Goal: Task Accomplishment & Management: Complete application form

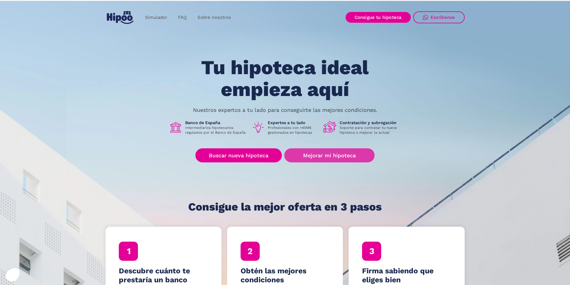
click at [328, 155] on link "Mejorar mi hipoteca" at bounding box center [329, 155] width 90 height 14
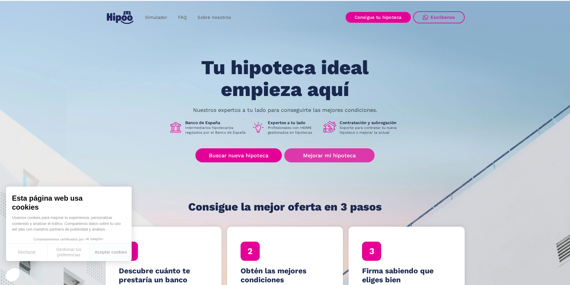
click at [316, 158] on link "Mejorar mi hipoteca" at bounding box center [329, 155] width 90 height 14
